Goal: Transaction & Acquisition: Download file/media

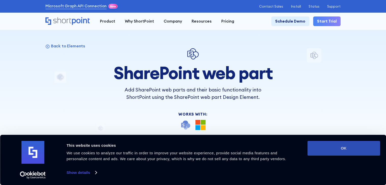
click at [329, 148] on button "OK" at bounding box center [343, 148] width 73 height 15
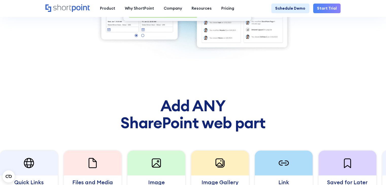
scroll to position [304, 0]
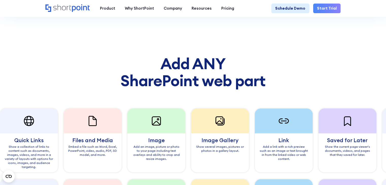
drag, startPoint x: 216, startPoint y: 138, endPoint x: 89, endPoint y: 130, distance: 127.6
click at [90, 131] on div "Quick Links Show a collection of links to content such as documents, images, vi…" at bounding box center [329, 141] width 827 height 64
click at [259, 61] on h2 "Add ANY SharePoint web part" at bounding box center [192, 72] width 295 height 34
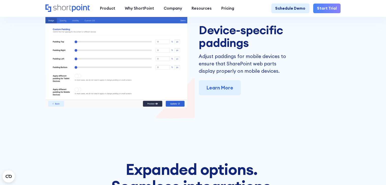
scroll to position [1420, 0]
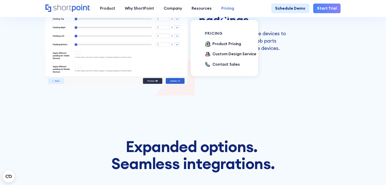
click at [224, 8] on div "Pricing" at bounding box center [227, 9] width 13 height 6
click at [218, 44] on div "Product Pricing" at bounding box center [226, 44] width 29 height 6
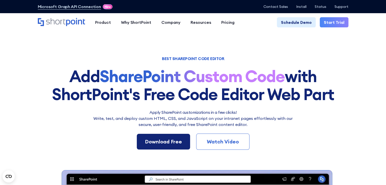
click at [156, 137] on link "Download Free" at bounding box center [163, 142] width 53 height 16
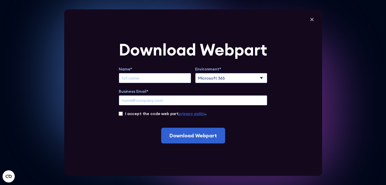
click at [168, 78] on input "Extend Trial" at bounding box center [155, 78] width 72 height 10
type input "Nick DeMarco"
click at [158, 100] on input "Business Email*" at bounding box center [193, 100] width 148 height 10
type input "ndemarco@jpeterman.com"
click at [121, 113] on input "I accept the code web part privacy policy ." at bounding box center [121, 114] width 4 height 4
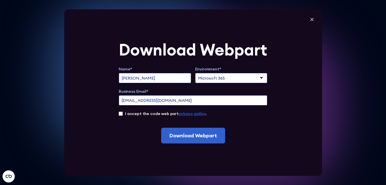
checkbox input "true"
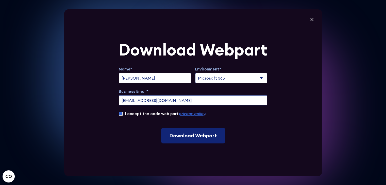
click at [191, 137] on input "Download Webpart" at bounding box center [193, 136] width 64 height 16
